Goal: Task Accomplishment & Management: Use online tool/utility

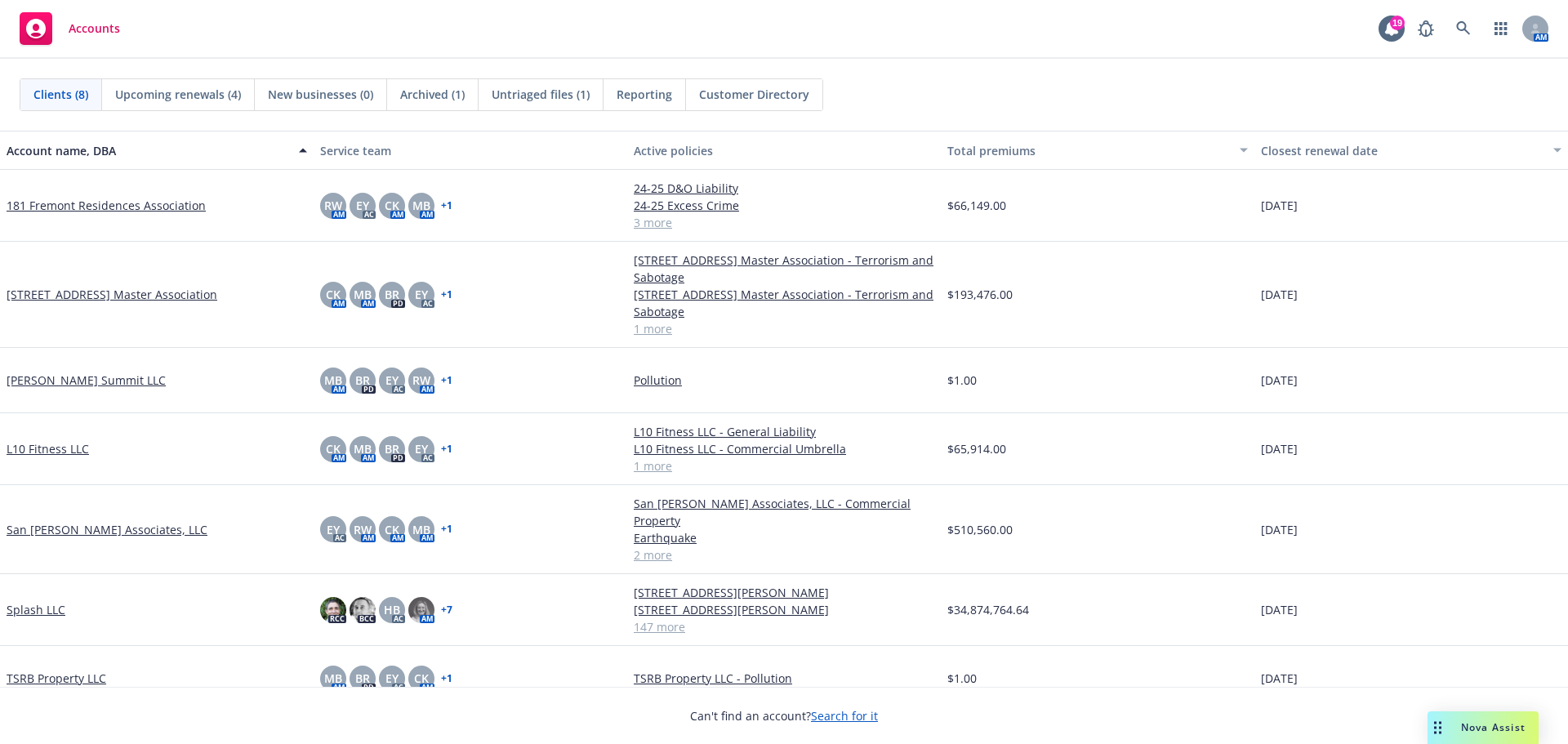
click at [1471, 736] on div "Nova Assist" at bounding box center [1483, 727] width 111 height 33
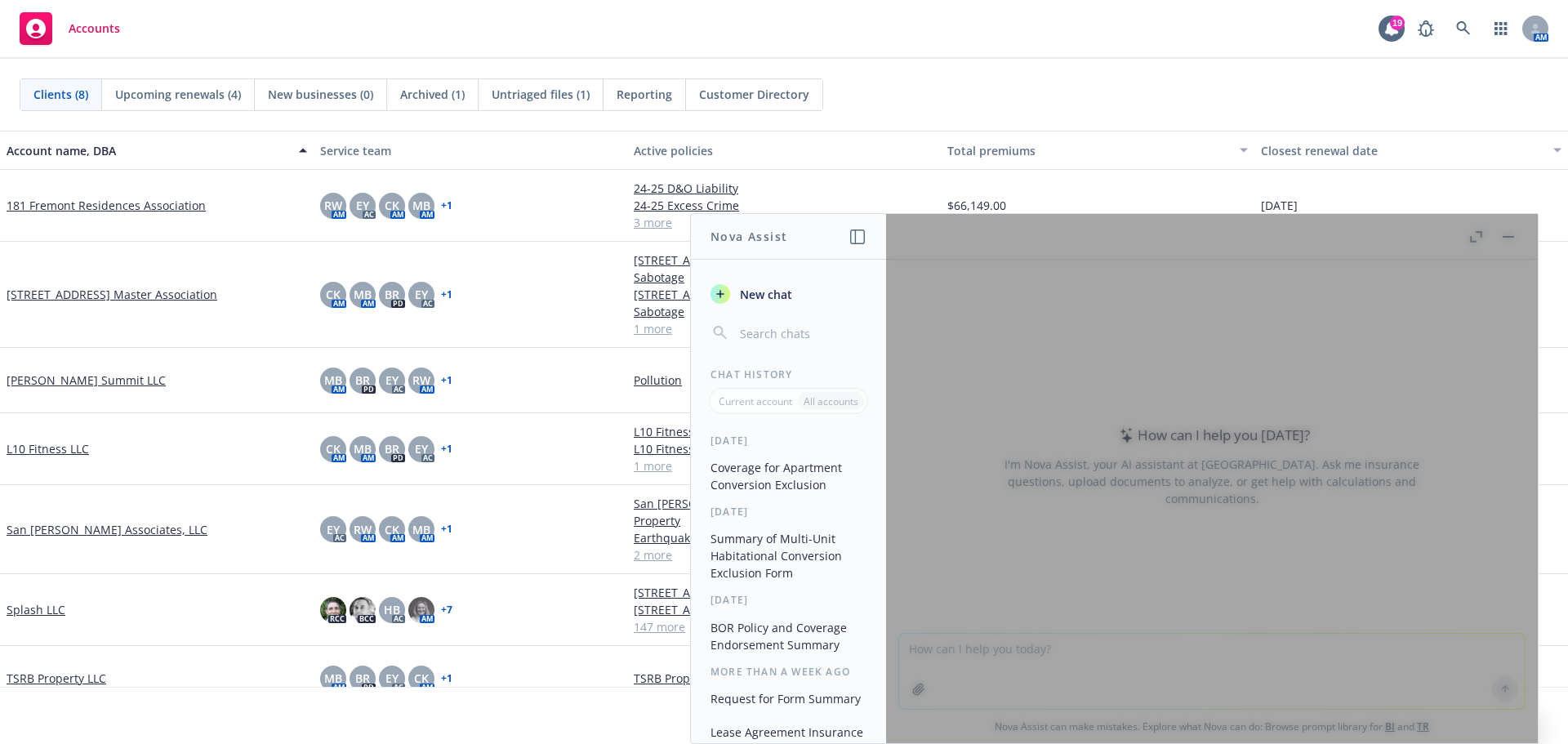
click at [1473, 232] on div at bounding box center [1211, 478] width 652 height 529
click at [866, 232] on header "Nova Assist" at bounding box center [788, 237] width 196 height 46
click at [1497, 226] on div at bounding box center [1211, 478] width 652 height 529
drag, startPoint x: 1491, startPoint y: 693, endPoint x: 1104, endPoint y: 496, distance: 434.3
click at [1491, 693] on div at bounding box center [1211, 478] width 652 height 529
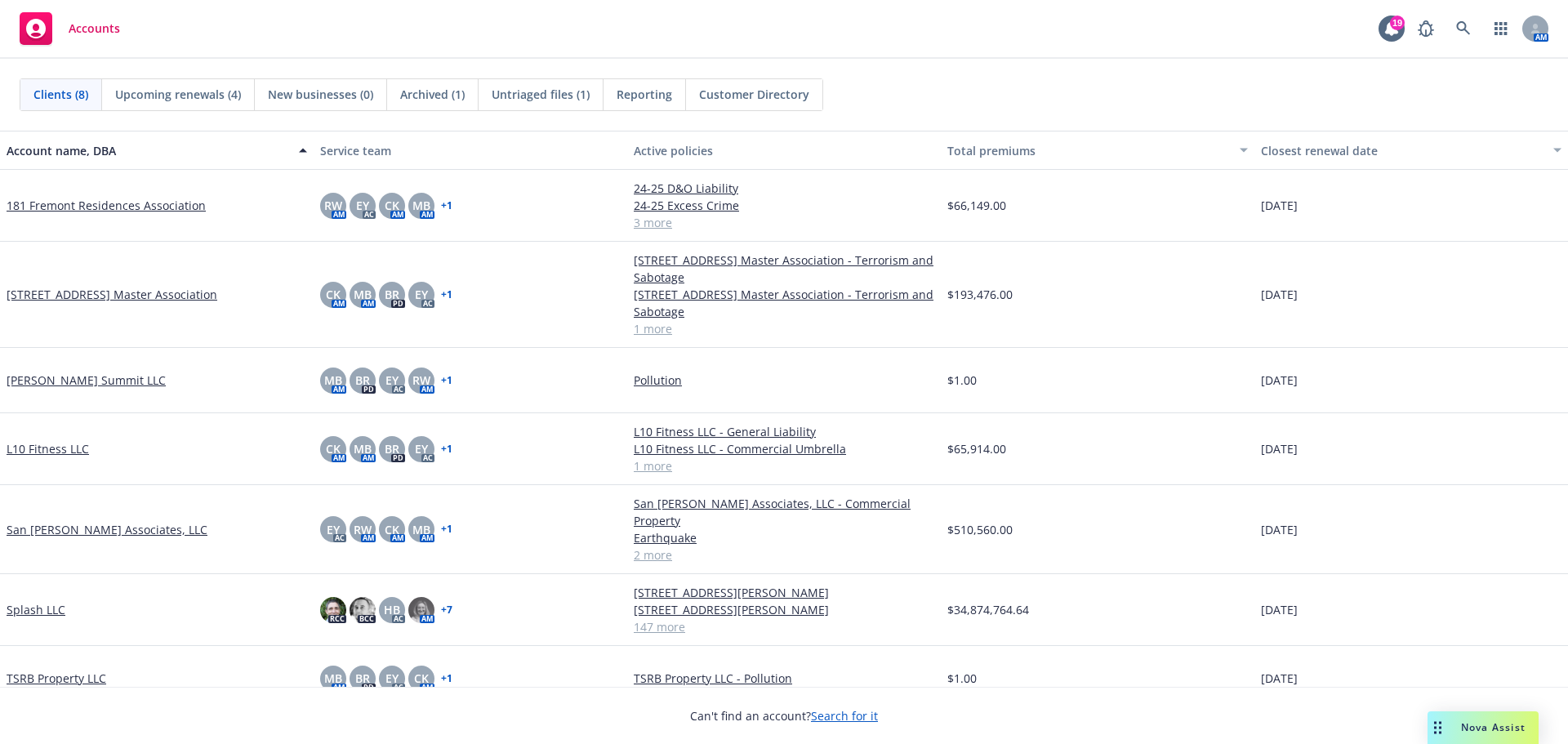
click at [1487, 714] on div "Nova Assist" at bounding box center [1483, 727] width 111 height 33
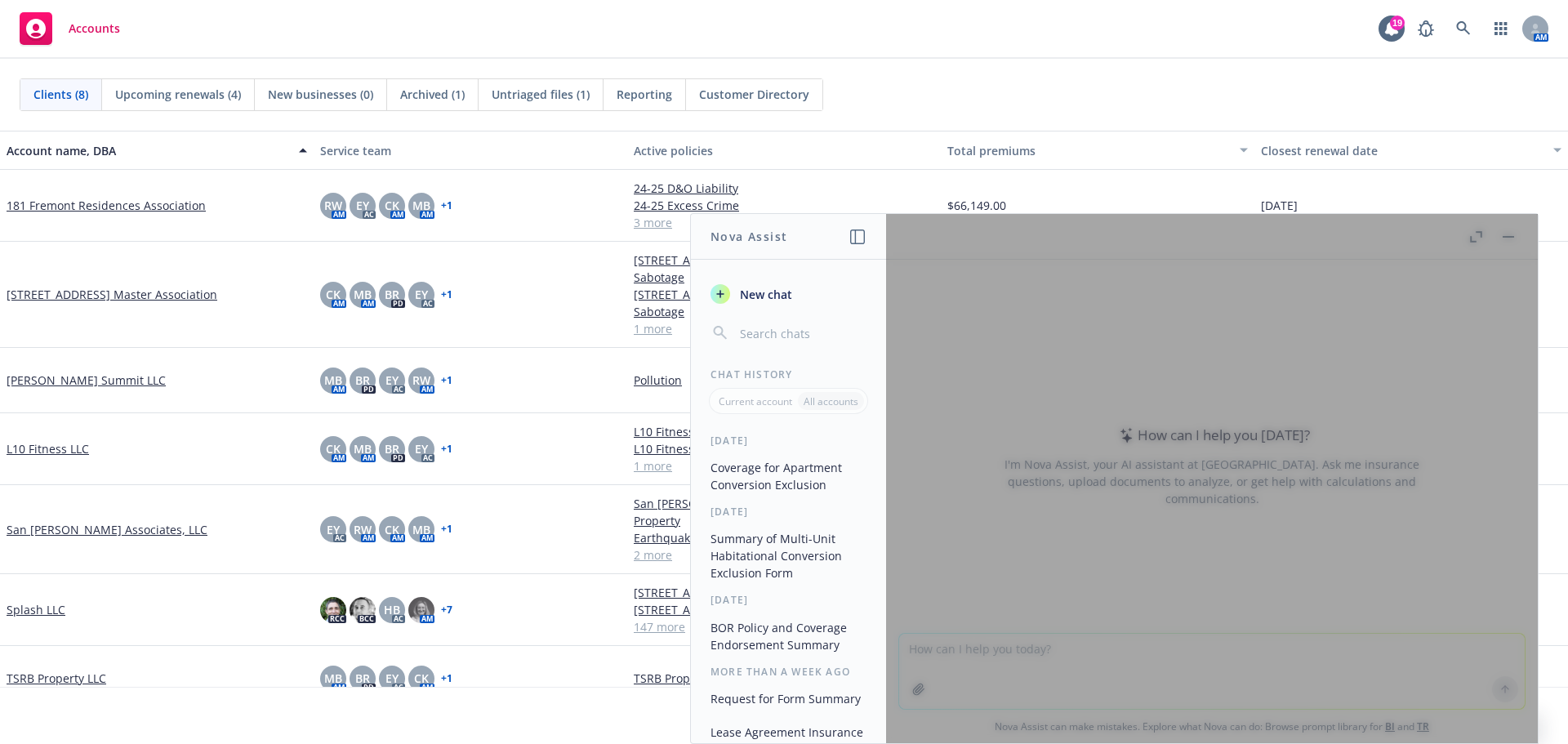
click at [1496, 691] on div at bounding box center [1211, 478] width 652 height 529
click at [1471, 235] on div at bounding box center [1211, 478] width 652 height 529
